Goal: Information Seeking & Learning: Learn about a topic

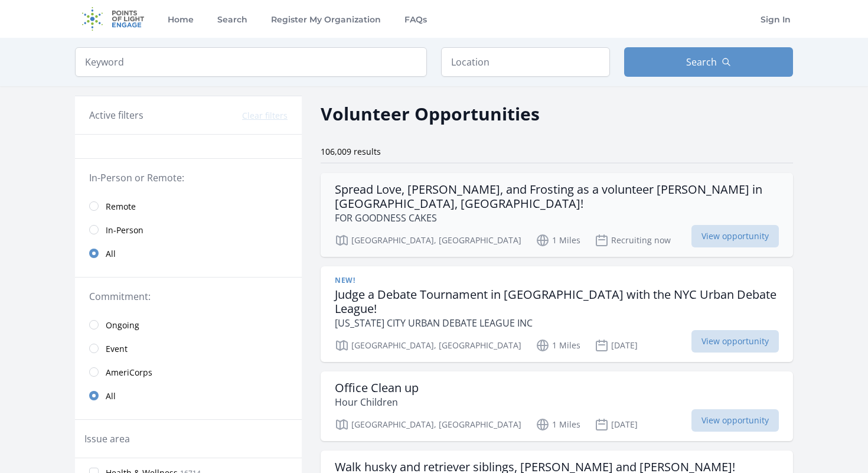
click at [438, 185] on h3 "Spread Love, [PERSON_NAME], and Frosting as a volunteer [PERSON_NAME] in [GEOGR…" at bounding box center [557, 196] width 444 height 28
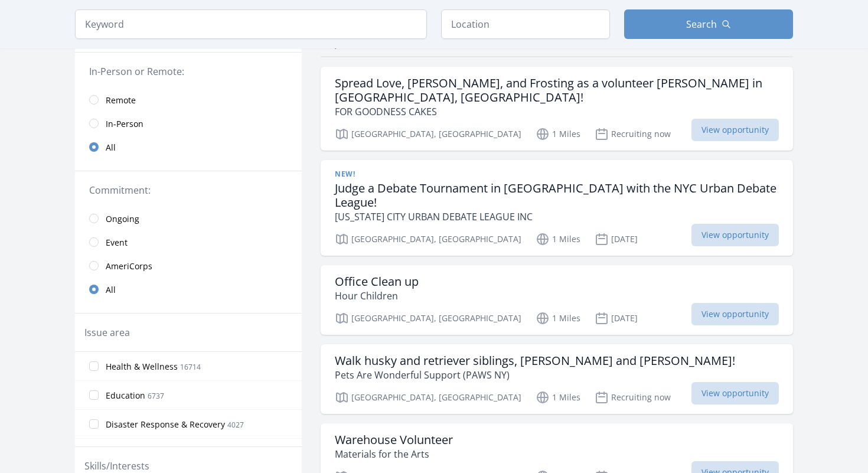
scroll to position [124, 0]
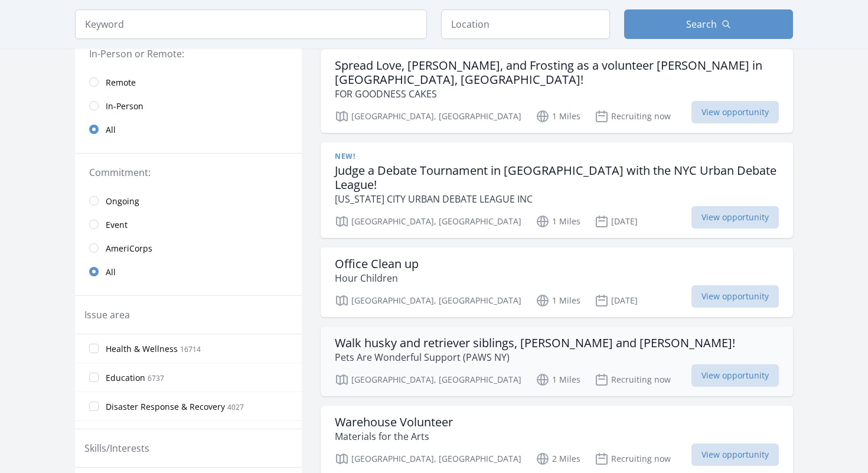
click at [364, 336] on h3 "Walk husky and retriever siblings, Kaylee and Storm!" at bounding box center [535, 343] width 400 height 14
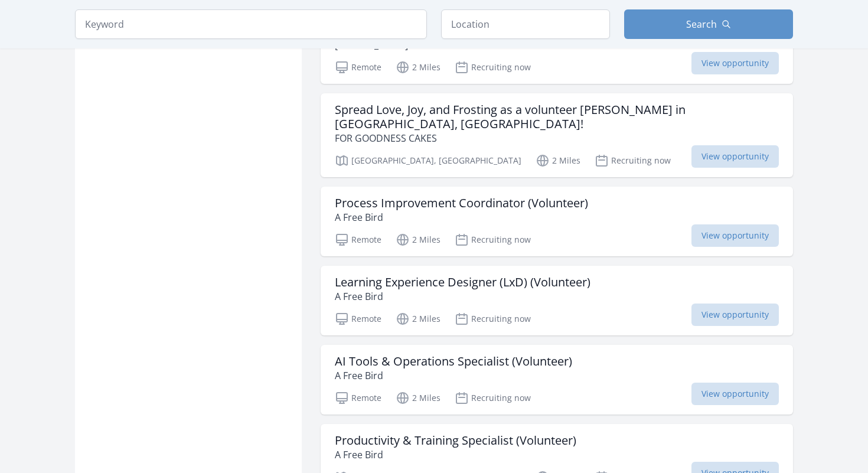
scroll to position [1459, 0]
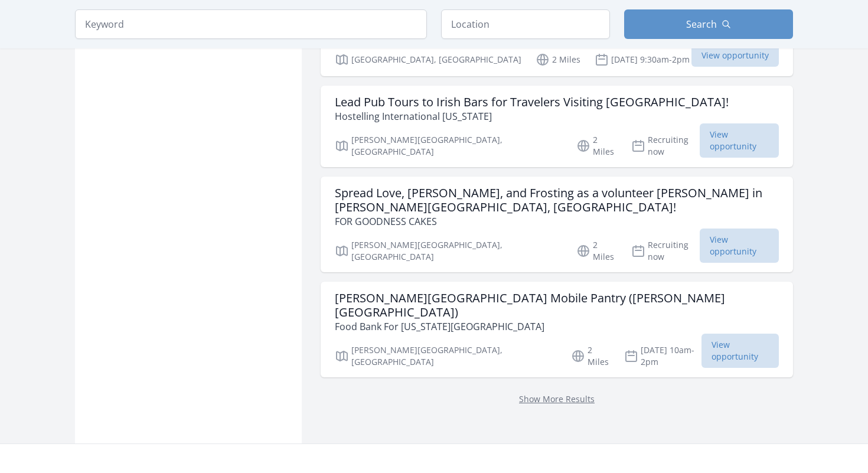
click at [536, 377] on div "Show More Results" at bounding box center [557, 398] width 472 height 43
click at [527, 393] on link "Show More Results" at bounding box center [557, 398] width 76 height 11
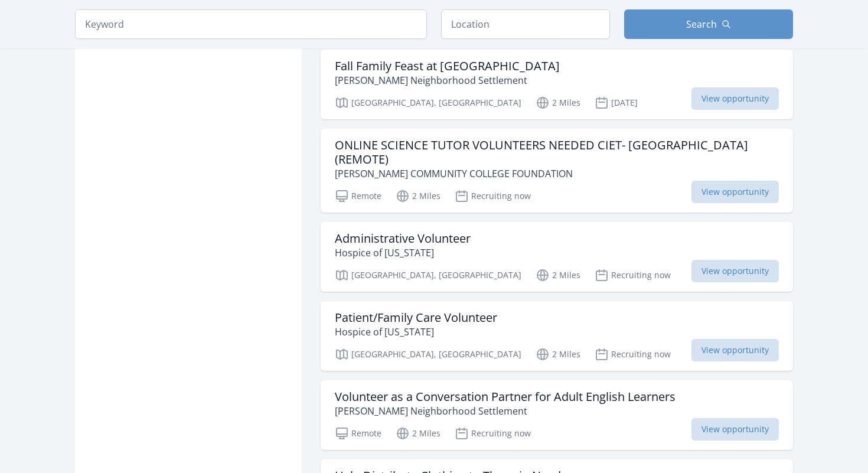
scroll to position [2419, 0]
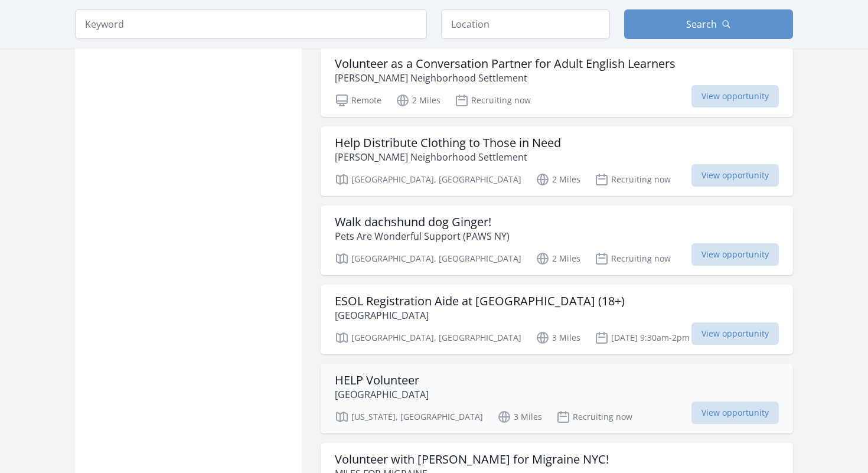
click at [372, 373] on h3 "HELP Volunteer" at bounding box center [382, 380] width 94 height 14
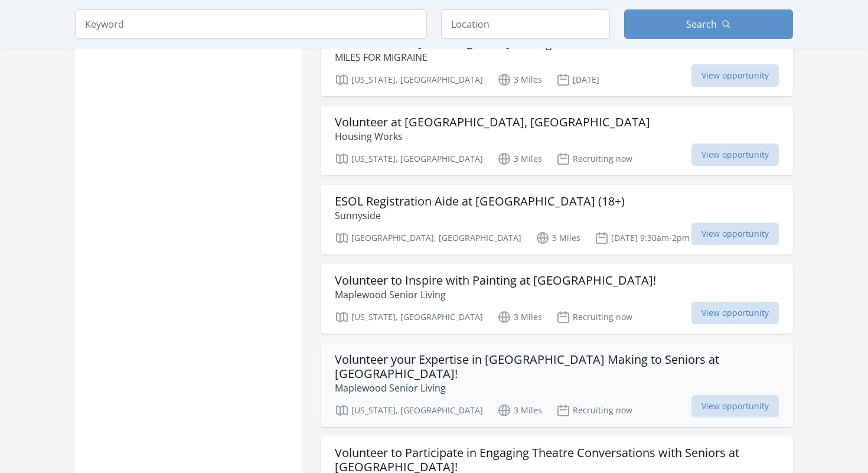
scroll to position [2996, 0]
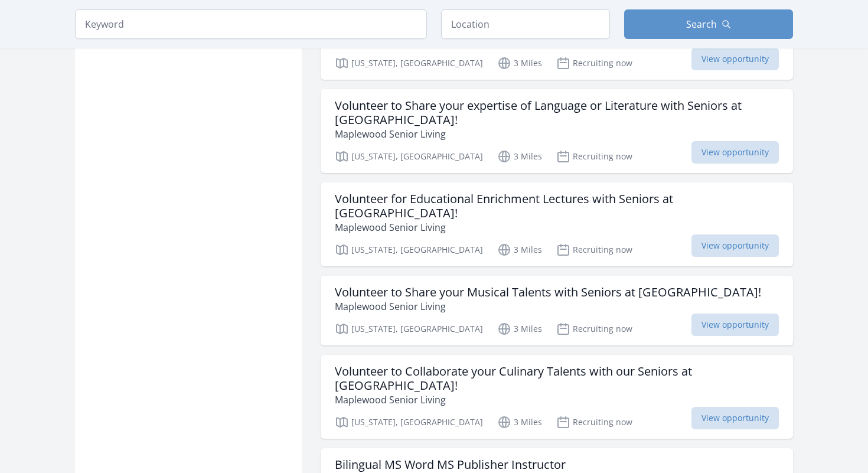
scroll to position [3979, 0]
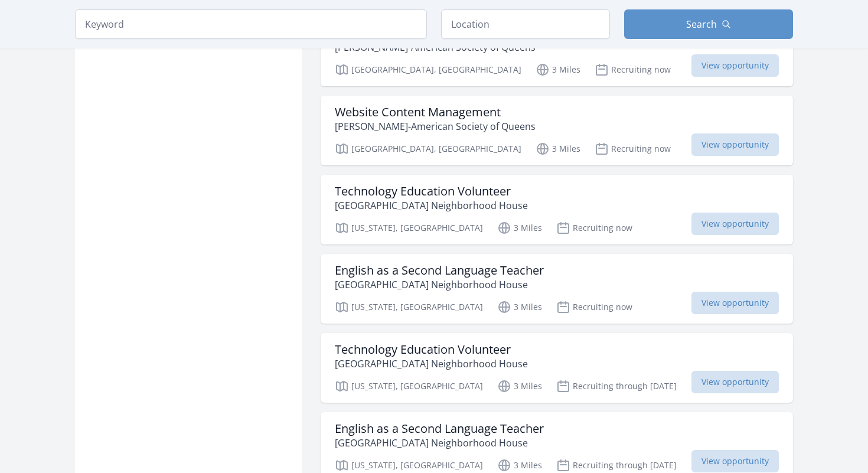
scroll to position [4672, 0]
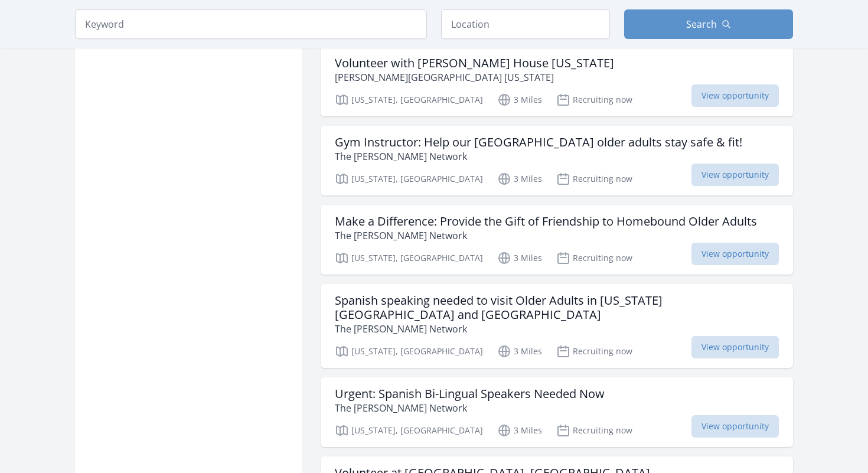
scroll to position [6070, 0]
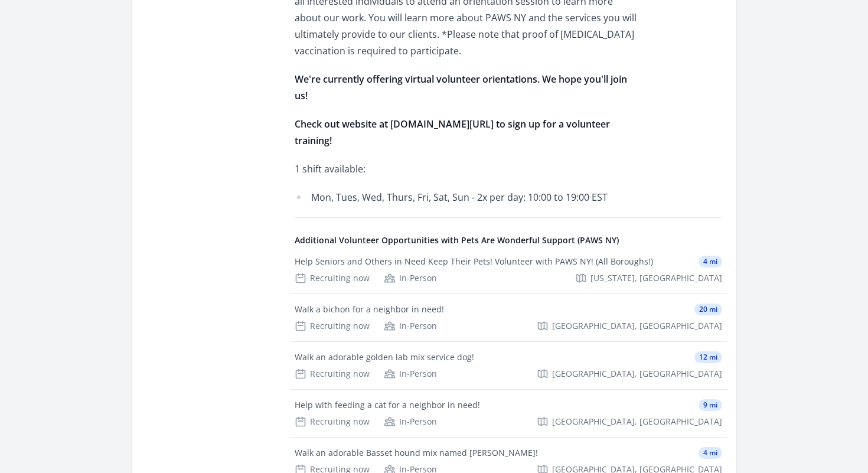
scroll to position [711, 0]
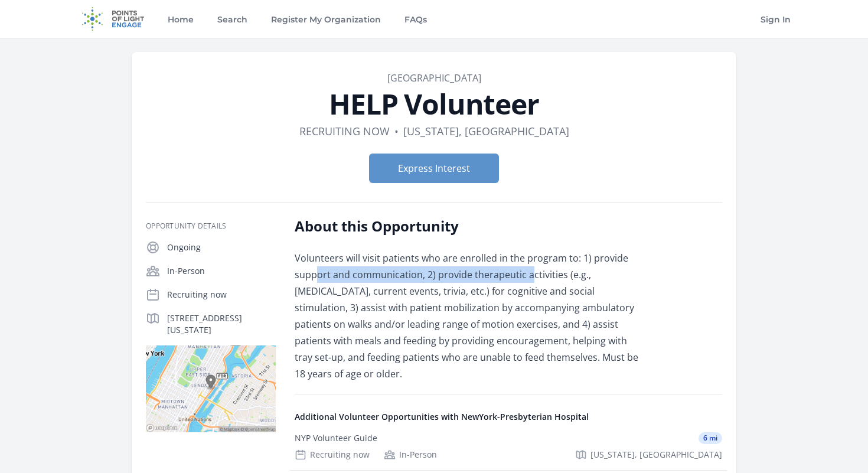
drag, startPoint x: 318, startPoint y: 272, endPoint x: 547, endPoint y: 277, distance: 228.6
click at [546, 277] on p "Volunteers will visit patients who are enrolled in the program to: 1) provide s…" at bounding box center [468, 316] width 346 height 132
click at [379, 284] on p "Volunteers will visit patients who are enrolled in the program to: 1) provide s…" at bounding box center [468, 316] width 346 height 132
